Goal: Find specific page/section

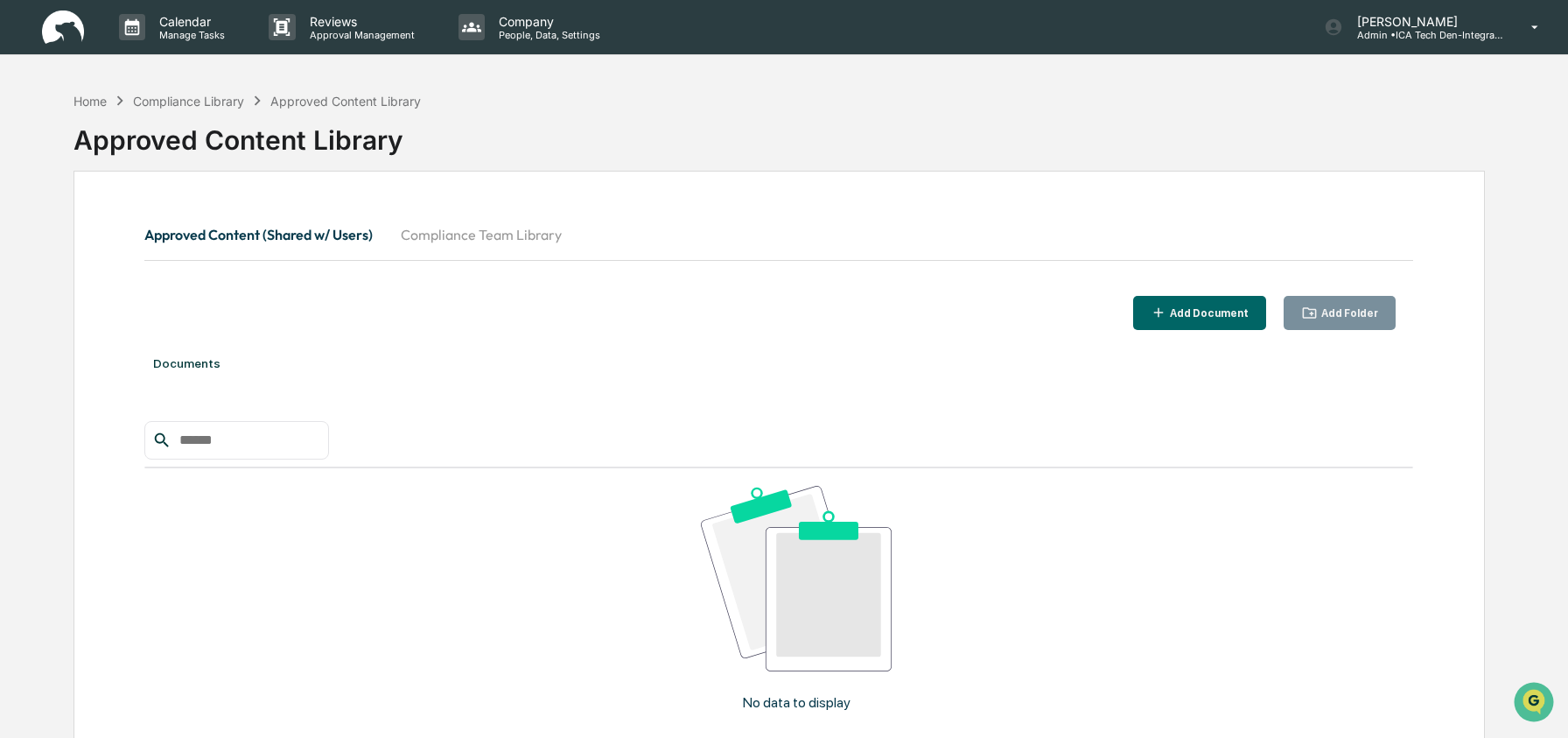
click at [477, 239] on button "Compliance Team Library" at bounding box center [480, 234] width 189 height 42
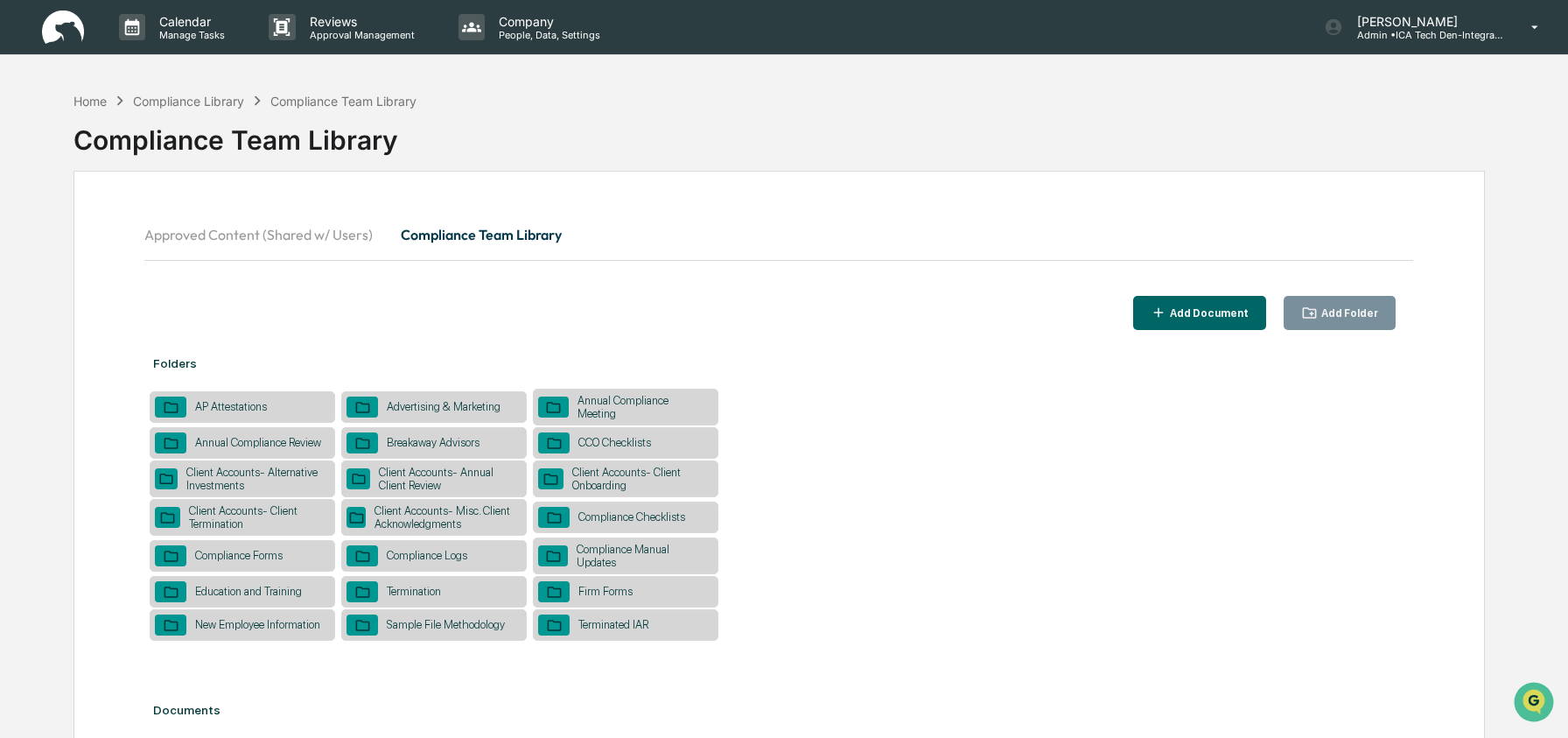
click at [1316, 320] on icon "button" at bounding box center [1310, 313] width 17 height 17
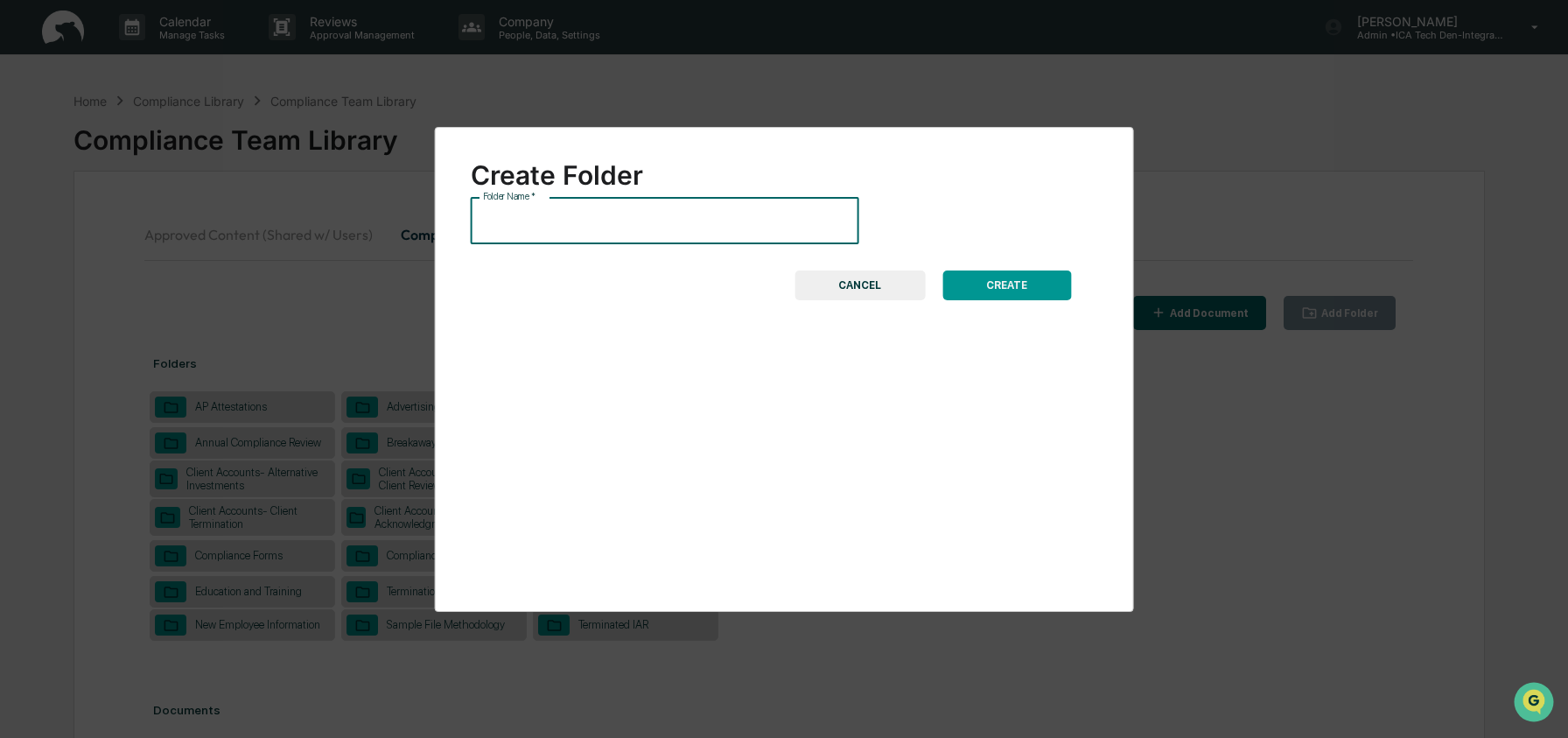
click at [723, 219] on input "Folder Name   *" at bounding box center [665, 221] width 388 height 46
type input "**********"
click at [878, 290] on button "CANCEL" at bounding box center [859, 285] width 130 height 30
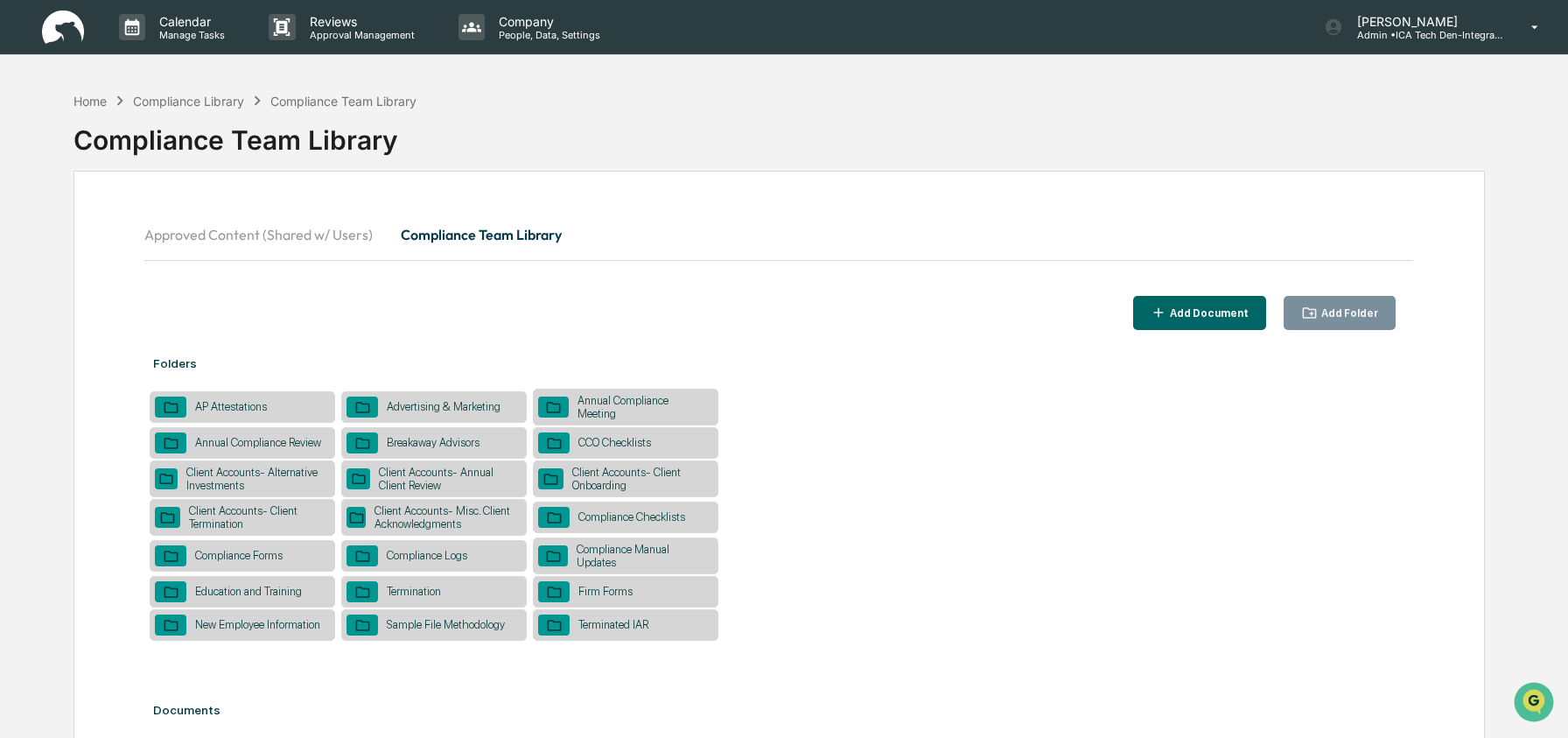
click at [638, 407] on div "Annual Compliance Meeting" at bounding box center [640, 407] width 144 height 26
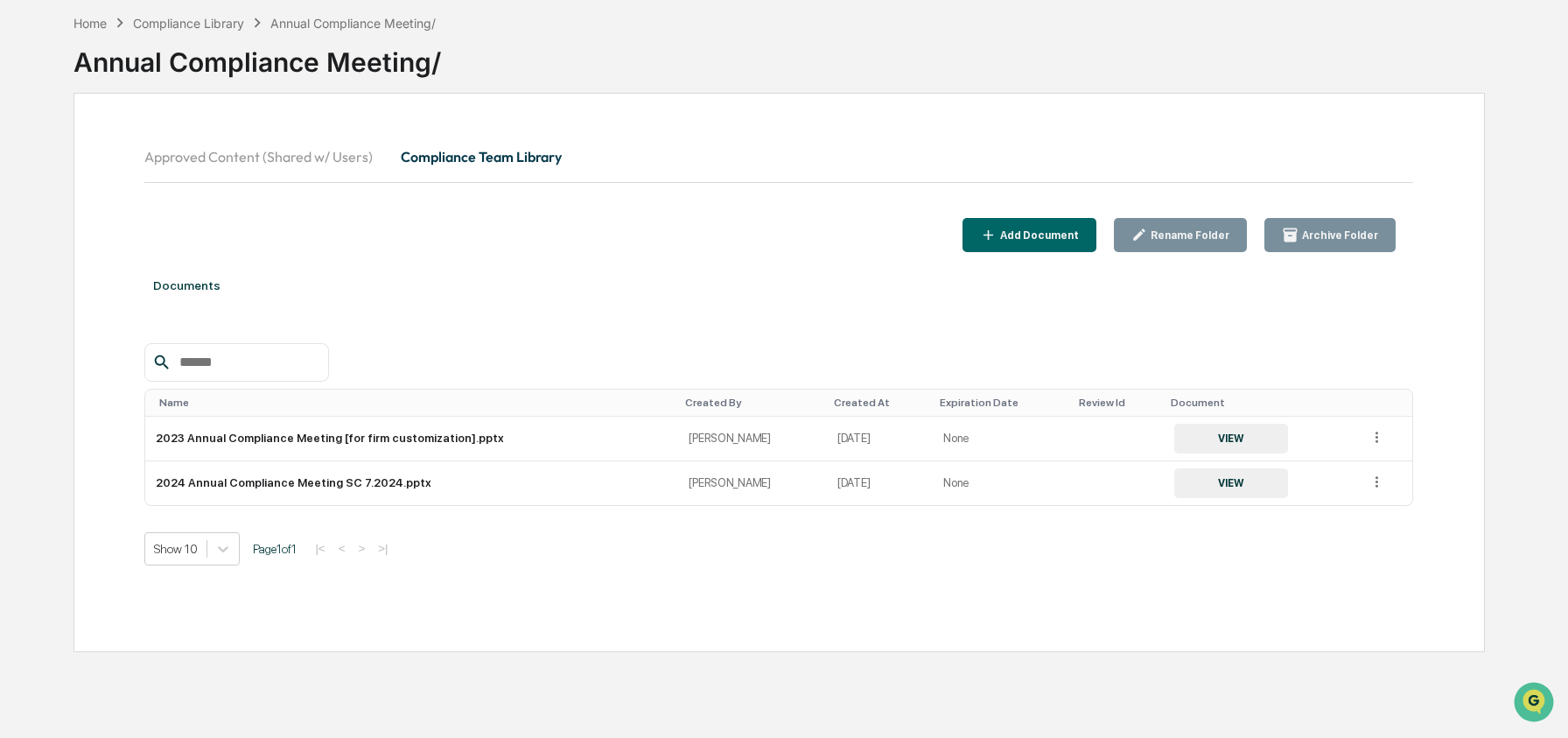
scroll to position [84, 0]
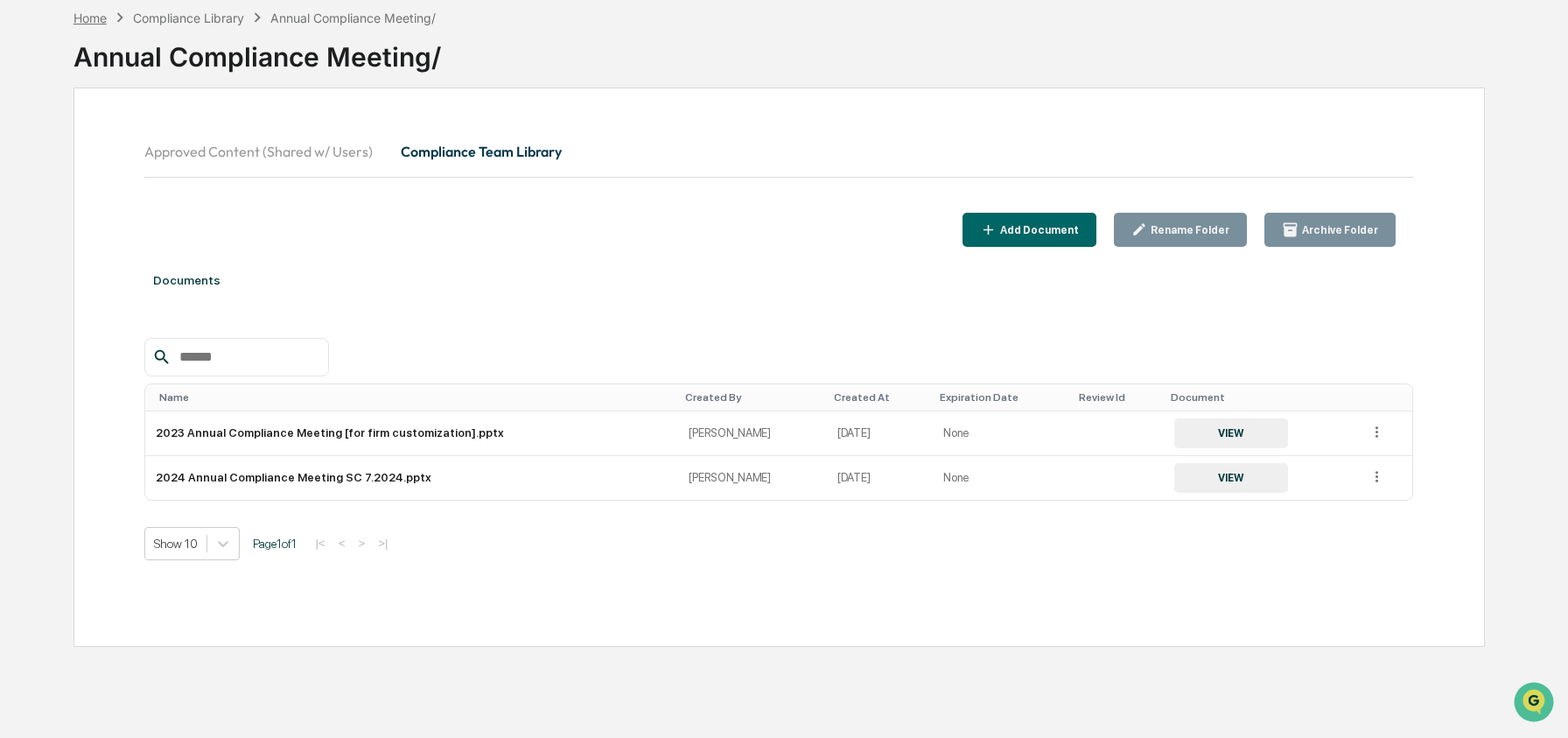
click at [99, 19] on div "Home" at bounding box center [90, 18] width 33 height 15
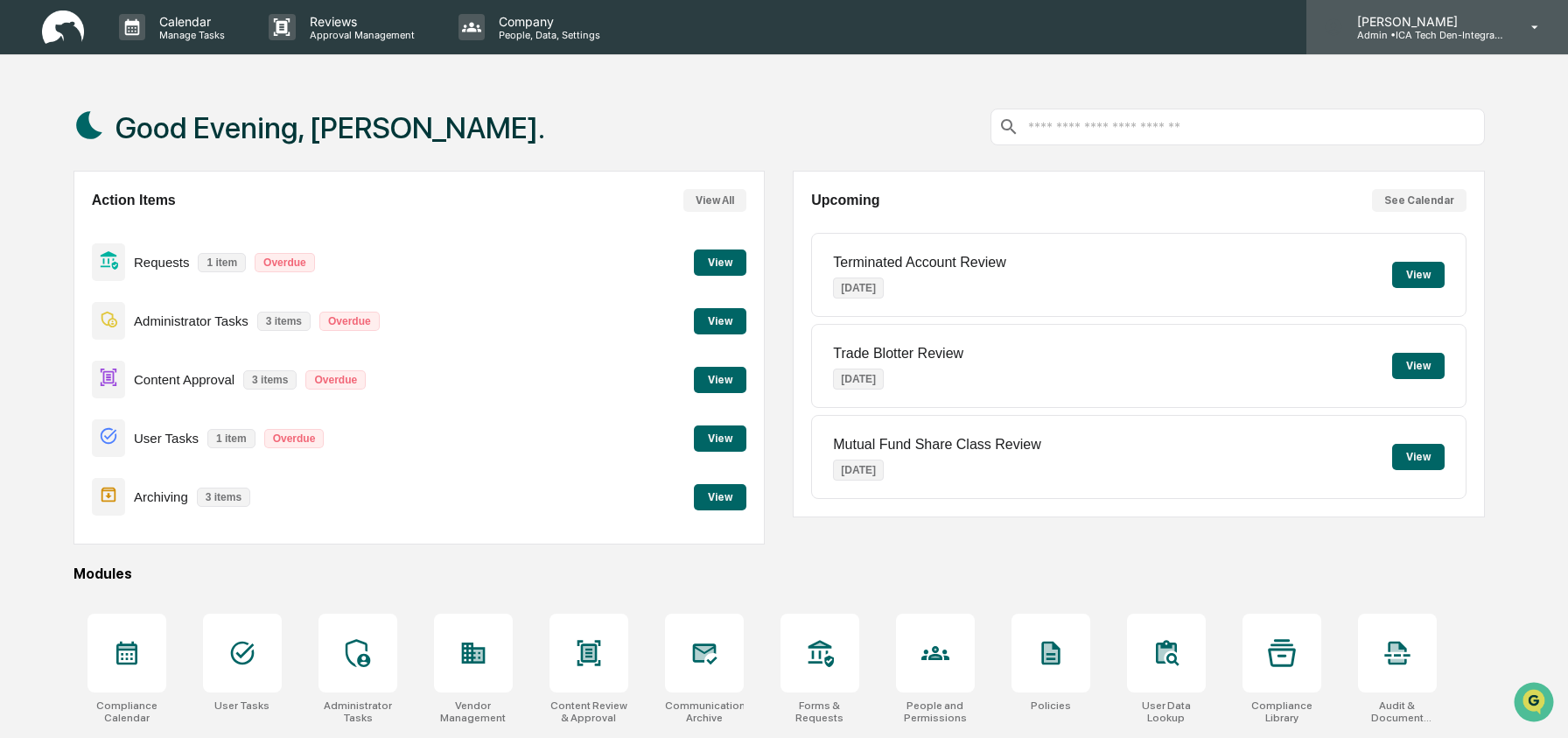
click at [1481, 32] on p "Admin • ICA Tech Den-Integrated Compliance Advisors" at bounding box center [1424, 34] width 163 height 12
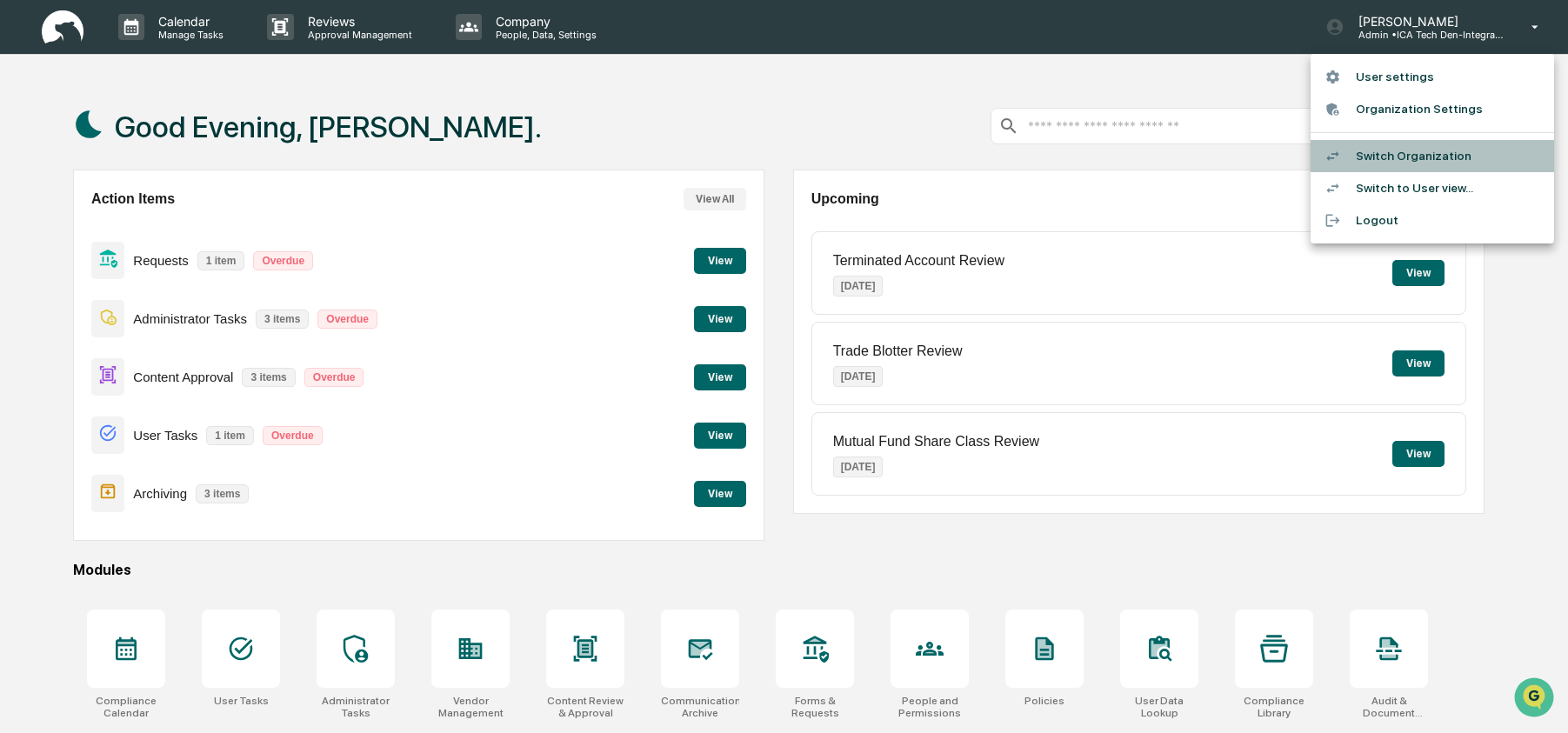
click at [1439, 158] on li "Switch Organization" at bounding box center [1432, 156] width 244 height 32
